Goal: Information Seeking & Learning: Learn about a topic

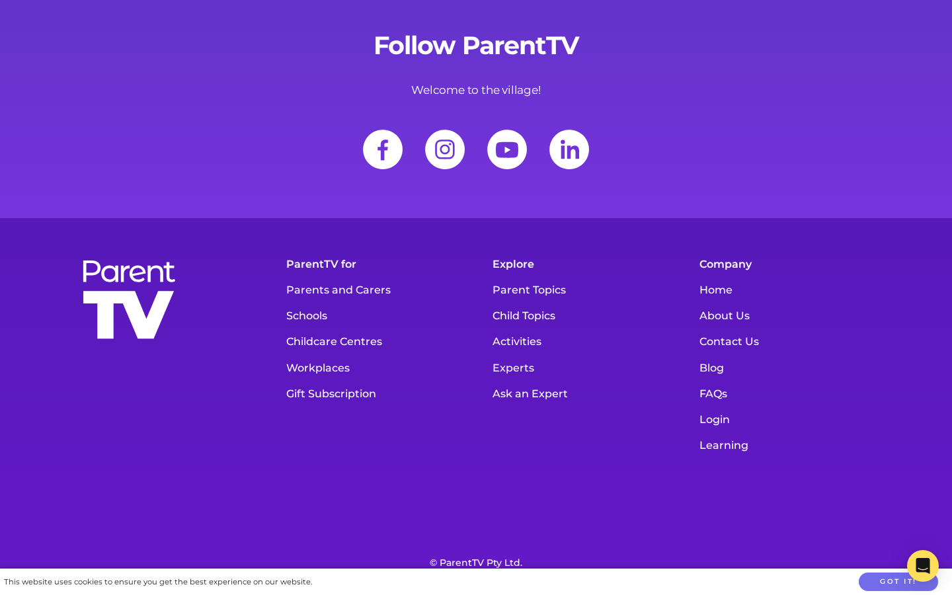
scroll to position [18258, 0]
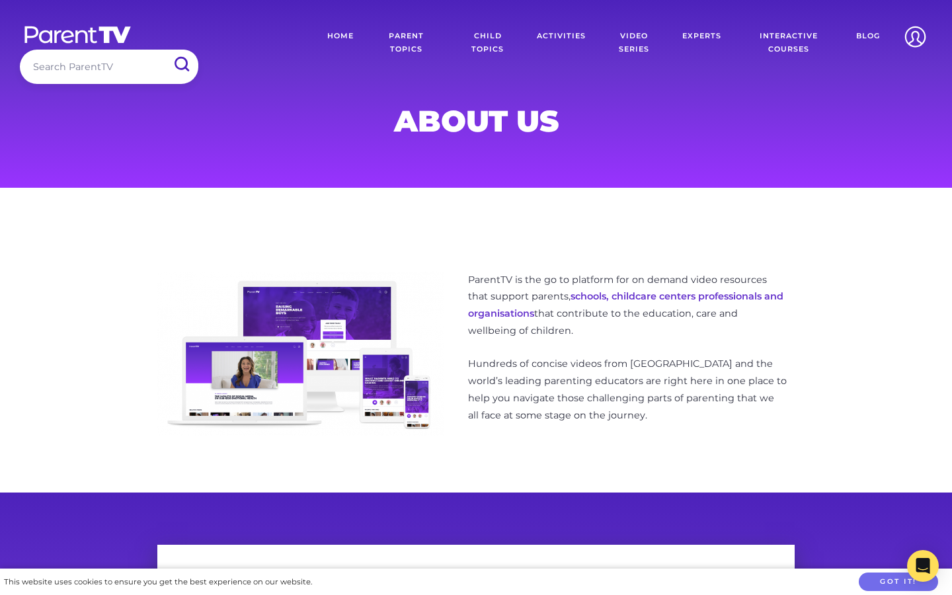
click at [412, 48] on link "Parent Topics" at bounding box center [406, 43] width 85 height 46
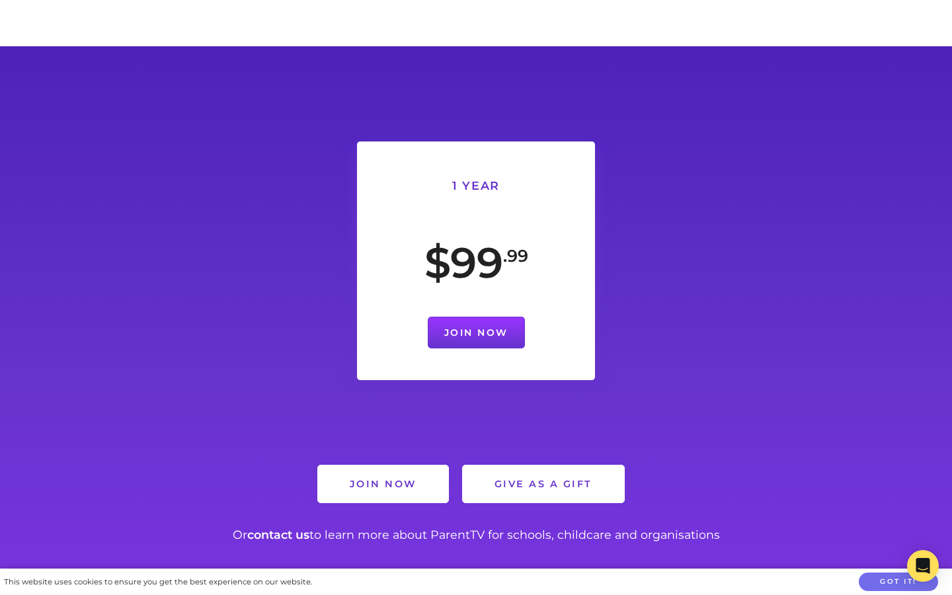
scroll to position [13933, 0]
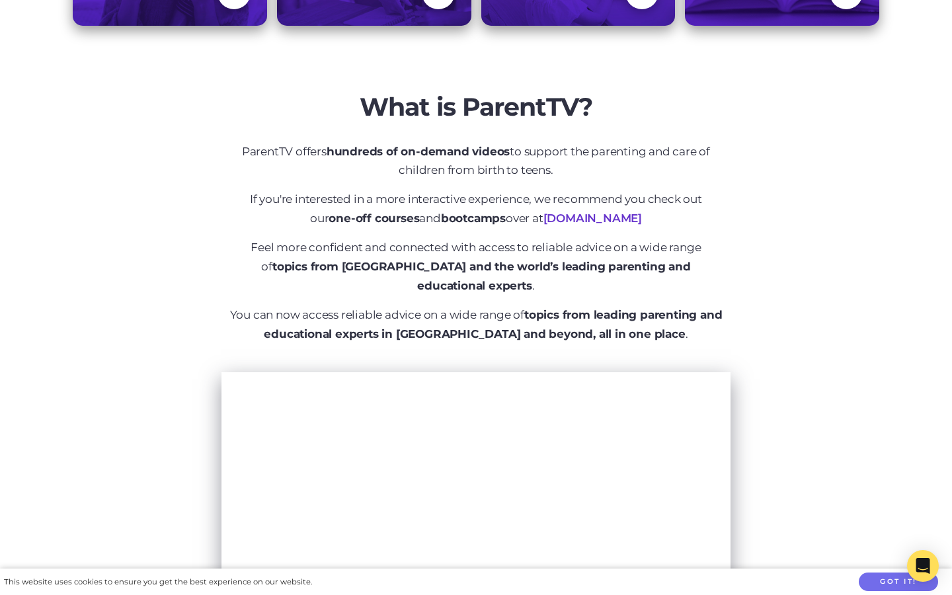
scroll to position [476, 0]
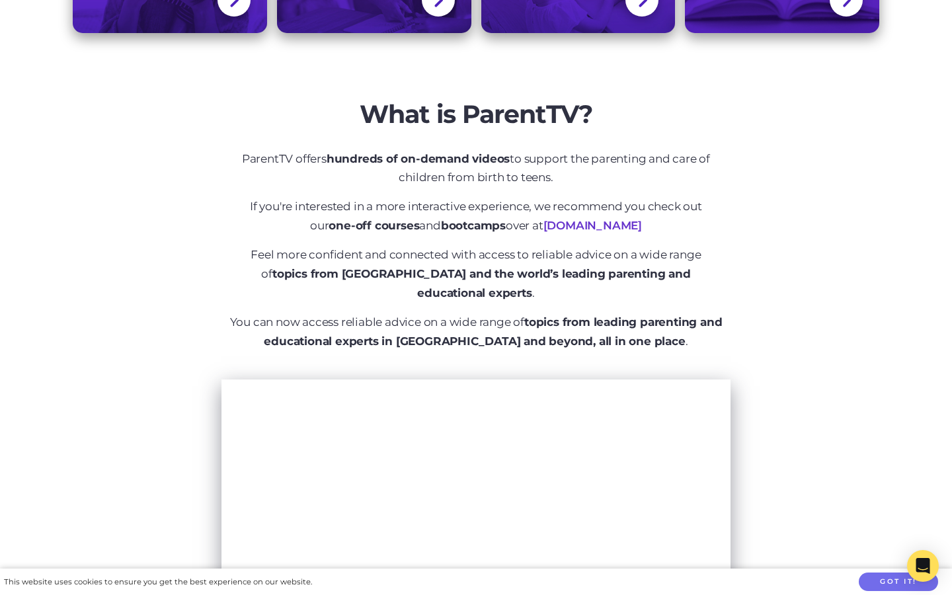
click at [543, 226] on link "[DOMAIN_NAME]" at bounding box center [592, 225] width 98 height 13
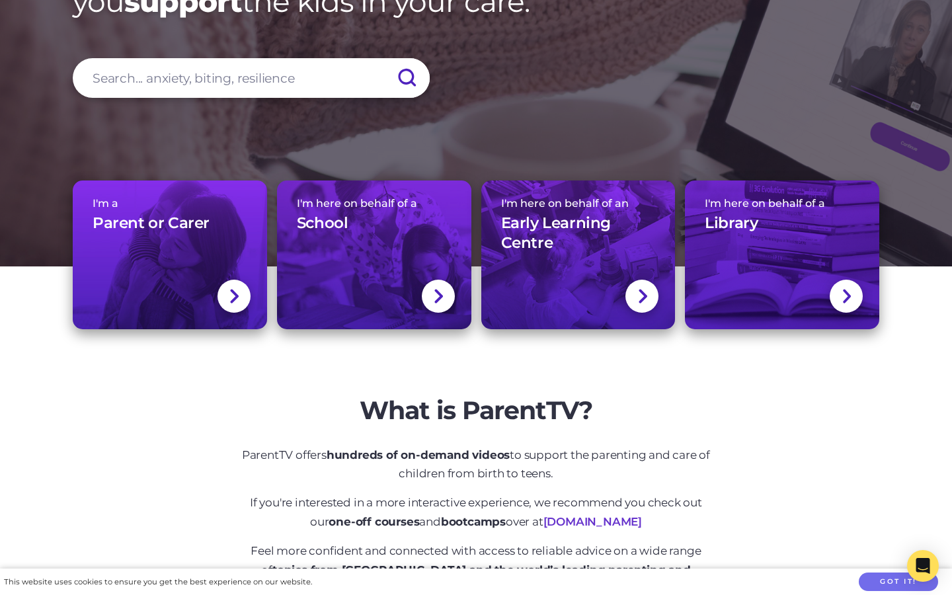
scroll to position [162, 0]
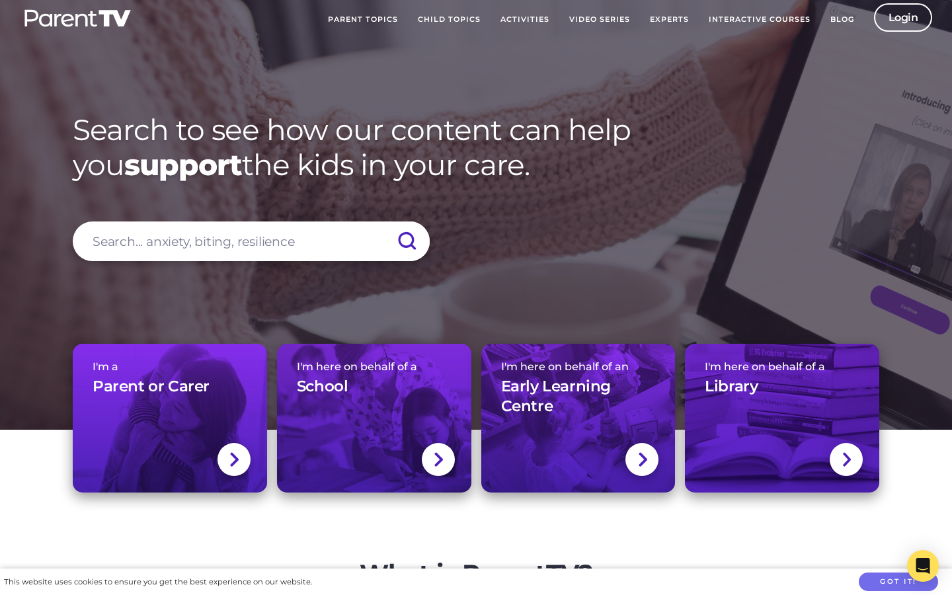
scroll to position [0, 0]
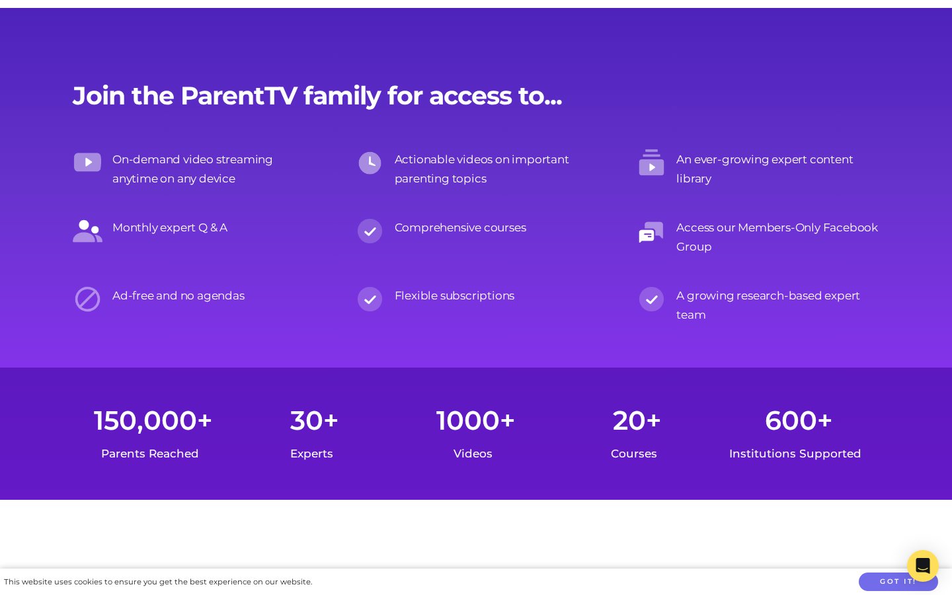
scroll to position [2555, 0]
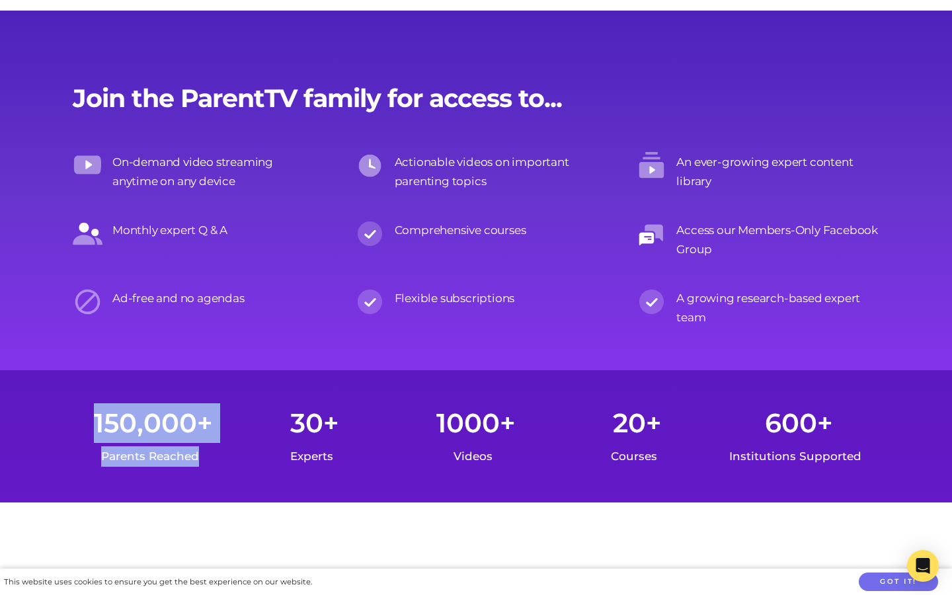
drag, startPoint x: 95, startPoint y: 423, endPoint x: 210, endPoint y: 460, distance: 120.8
click at [210, 460] on div "150,000+ Parents Reached" at bounding box center [153, 436] width 161 height 67
copy div "150,000+ Parents Reached"
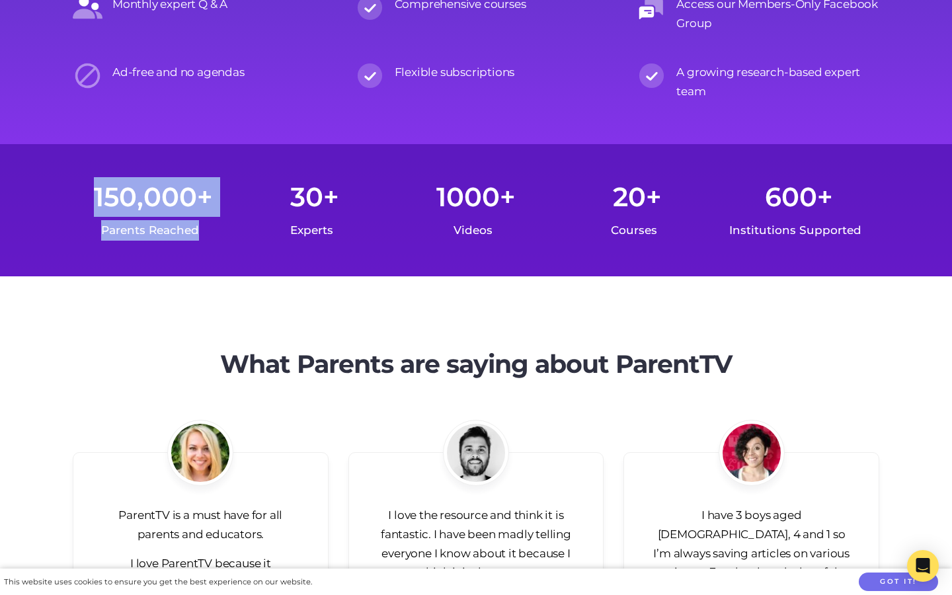
scroll to position [2537, 0]
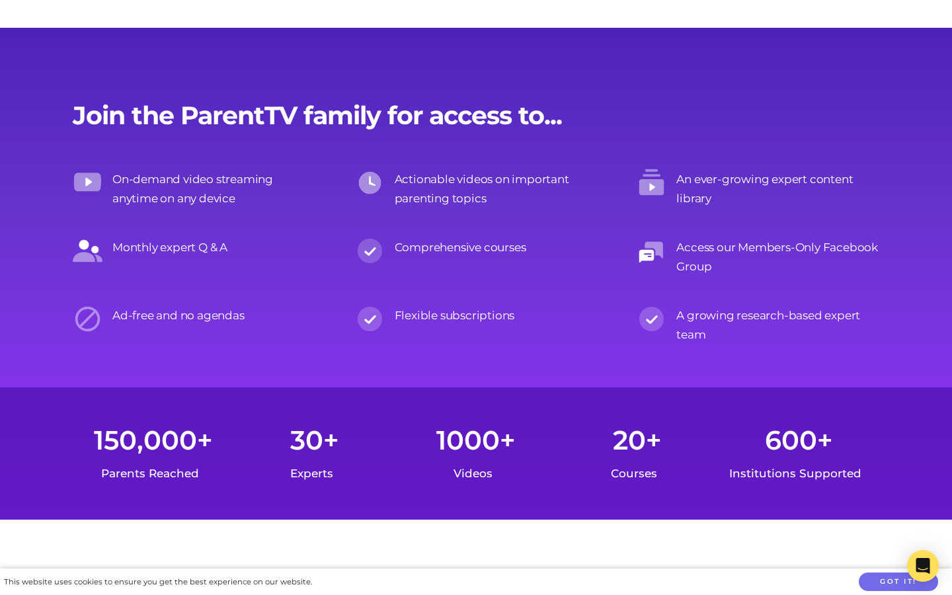
click at [811, 445] on div "600+" at bounding box center [798, 440] width 161 height 40
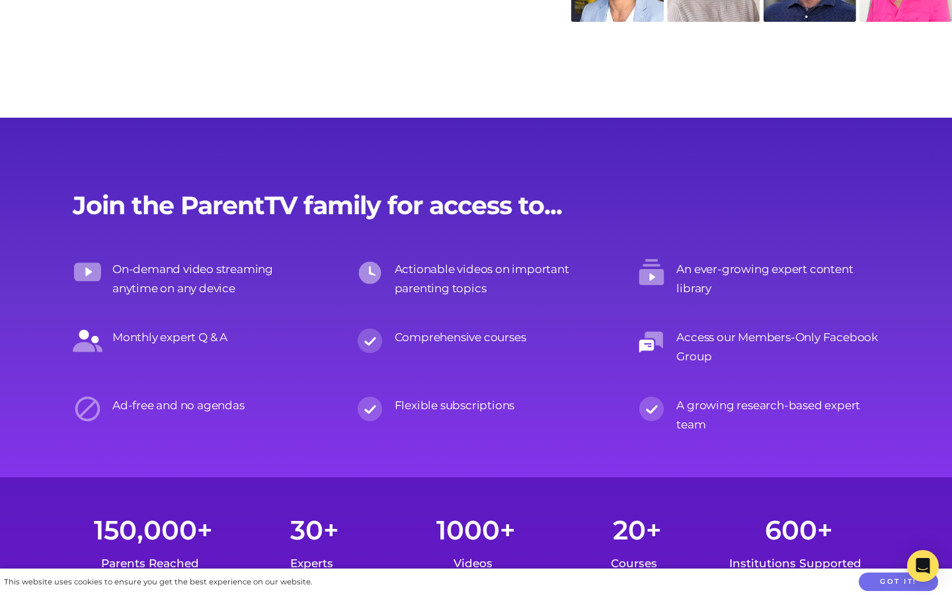
scroll to position [2510, 0]
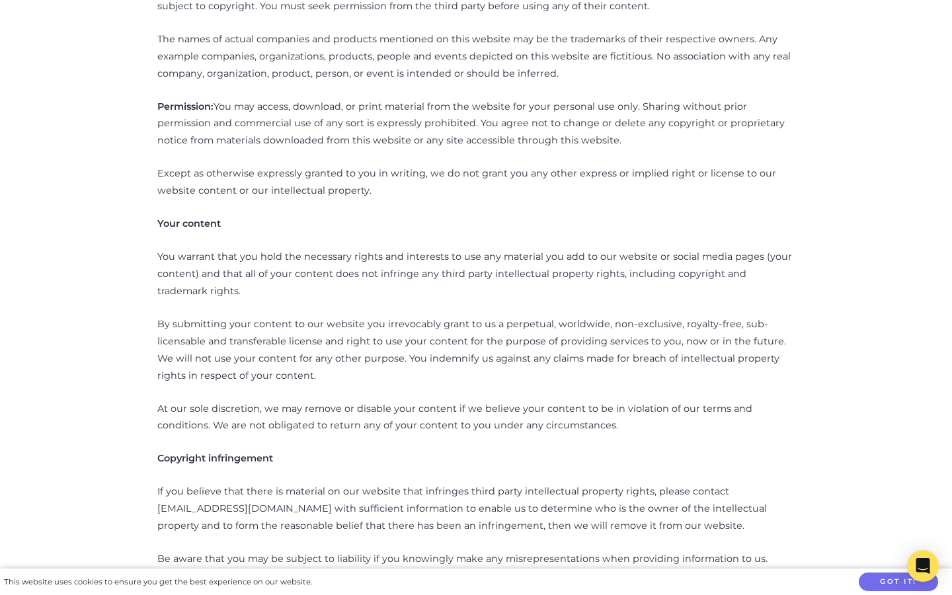
scroll to position [1102, 0]
click at [414, 318] on p "By submitting your content to our website you irrevocably grant to us a perpetu…" at bounding box center [475, 352] width 637 height 69
click at [451, 319] on p "By submitting your content to our website you irrevocably grant to us a perpetu…" at bounding box center [475, 352] width 637 height 69
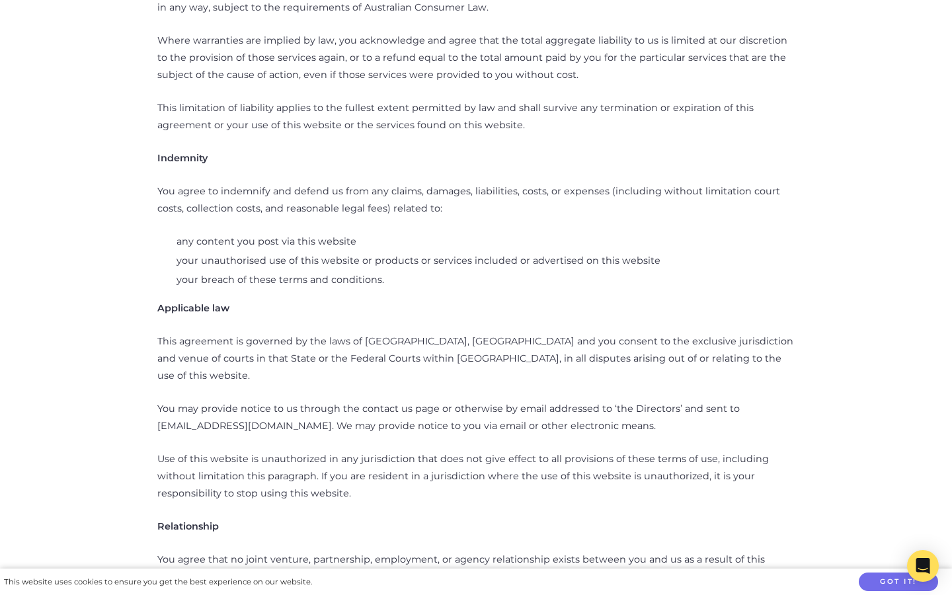
scroll to position [1821, 0]
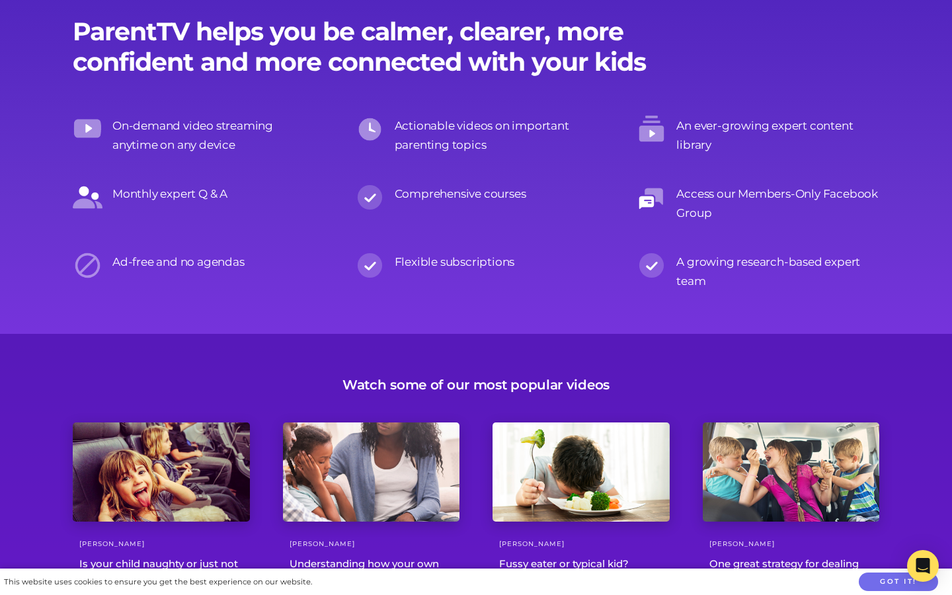
scroll to position [1457, 0]
